Goal: Task Accomplishment & Management: Use online tool/utility

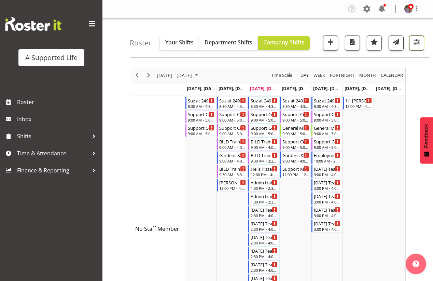
click at [414, 43] on span "button" at bounding box center [417, 42] width 9 height 9
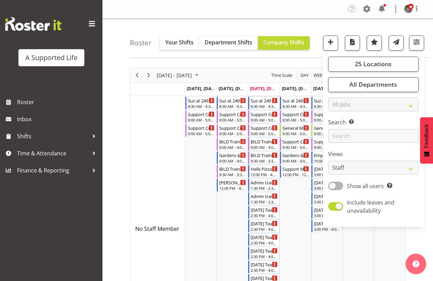
click at [355, 129] on div "Search Search for a particular employee" at bounding box center [373, 130] width 91 height 25
click at [356, 132] on input "text" at bounding box center [373, 136] width 91 height 14
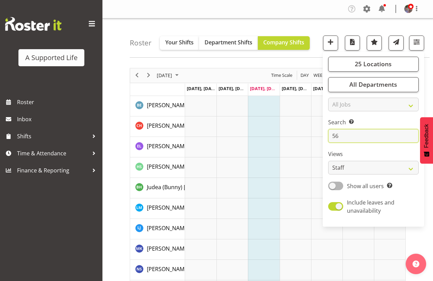
type input "56"
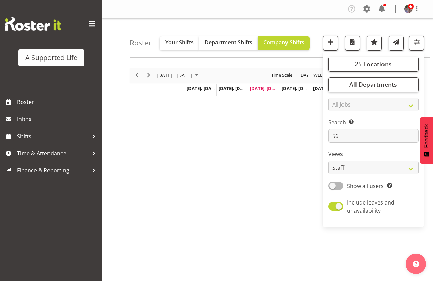
click at [284, 217] on div "[DATE] - [DATE] [DATE] Day Week Fortnight Month calendar Month Agenda Time Scal…" at bounding box center [282, 199] width 304 height 273
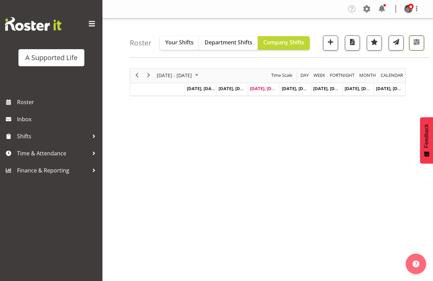
click at [414, 45] on span "button" at bounding box center [417, 42] width 9 height 9
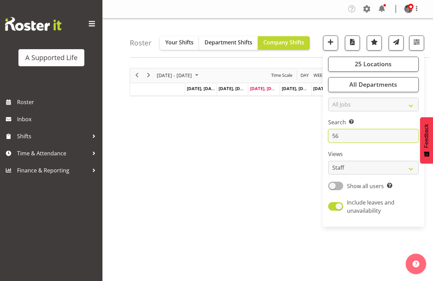
click at [359, 133] on input "56" at bounding box center [373, 136] width 91 height 14
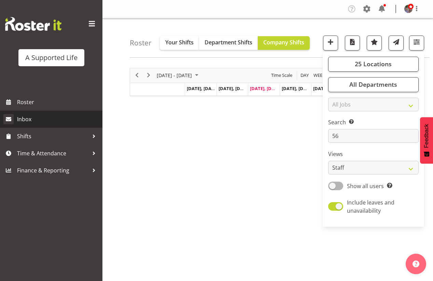
drag, startPoint x: 287, startPoint y: 150, endPoint x: 77, endPoint y: 121, distance: 211.5
click at [282, 150] on div "[DATE] - [DATE] [DATE] Day Week Fortnight Month calendar Month Agenda Time Scal…" at bounding box center [282, 199] width 304 height 273
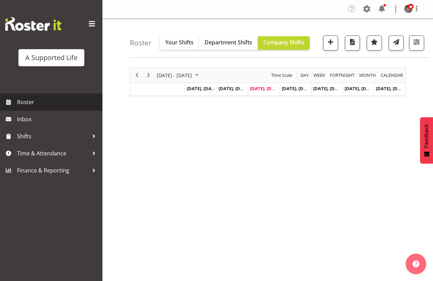
click at [54, 104] on span "Roster" at bounding box center [58, 102] width 82 height 10
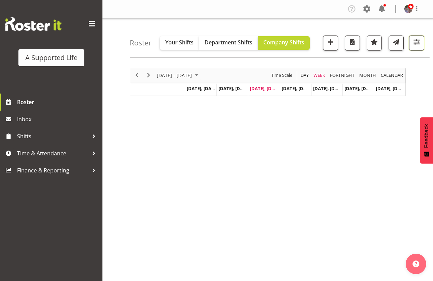
click at [415, 45] on span "button" at bounding box center [417, 42] width 9 height 9
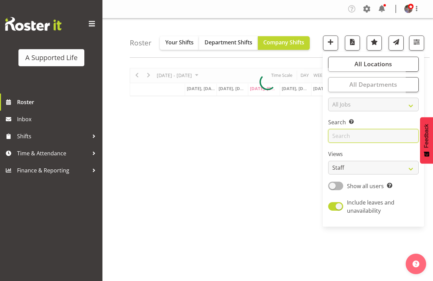
click at [363, 138] on input "text" at bounding box center [373, 136] width 91 height 14
type input "5"
click at [309, 143] on div "[DATE] - [DATE] [DATE] Day Week Fortnight Month calendar Month Agenda Time Scal…" at bounding box center [282, 199] width 304 height 273
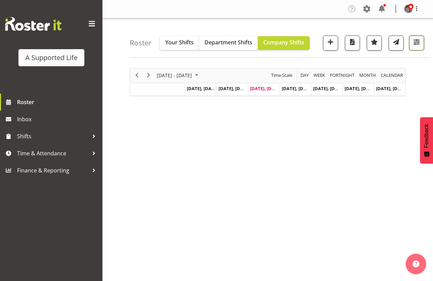
click at [416, 46] on span "button" at bounding box center [417, 42] width 9 height 9
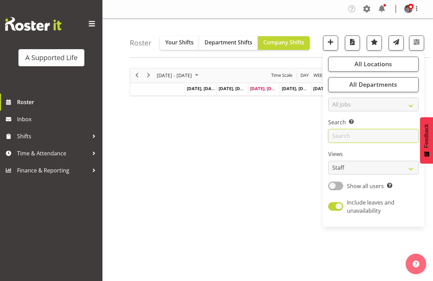
click at [385, 137] on input "text" at bounding box center [373, 136] width 91 height 14
type input "56"
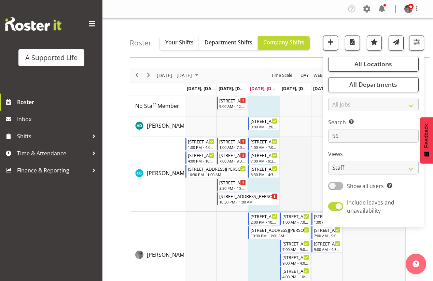
click at [307, 166] on td "Timeline Week of September 17, 2025" at bounding box center [295, 174] width 31 height 75
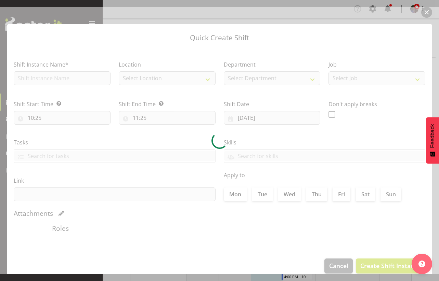
type input "[DATE]"
checkbox input "true"
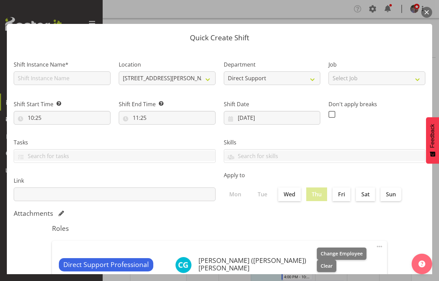
click at [427, 15] on button "button" at bounding box center [426, 12] width 11 height 11
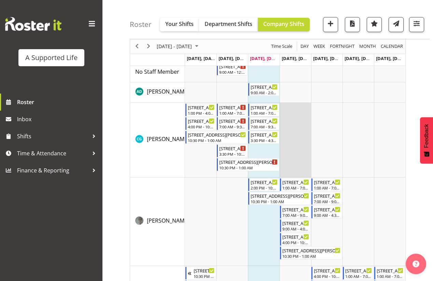
scroll to position [68, 0]
